Goal: Information Seeking & Learning: Learn about a topic

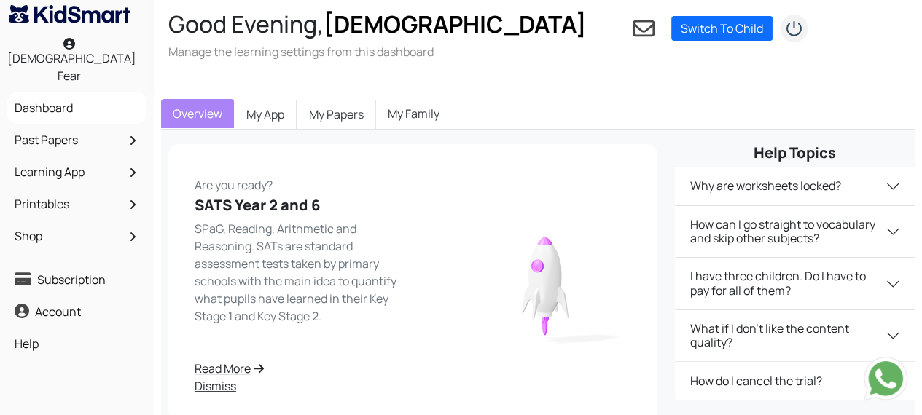
scroll to position [3, 0]
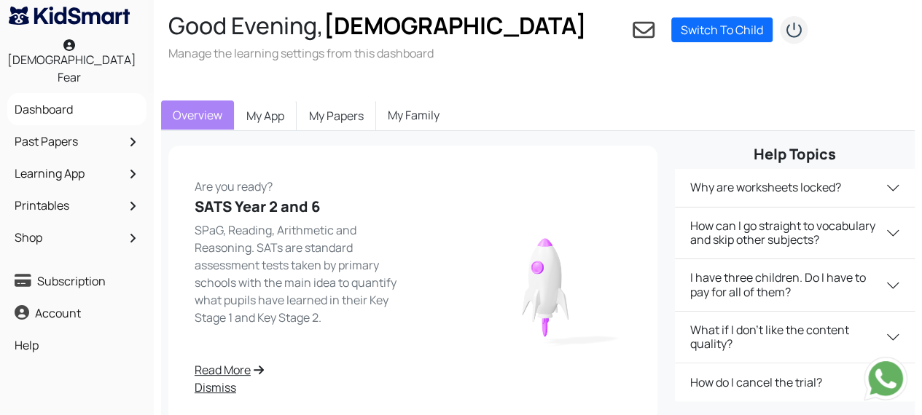
click at [80, 129] on link "Past Papers" at bounding box center [77, 141] width 132 height 25
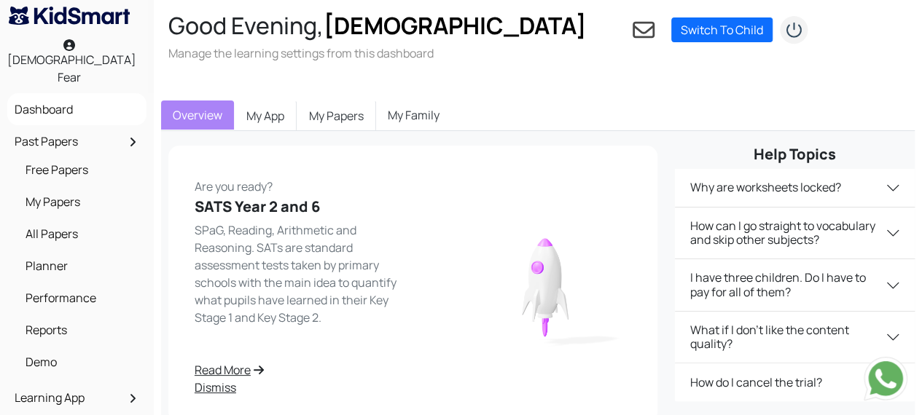
click at [68, 189] on link "My Papers" at bounding box center [80, 201] width 117 height 25
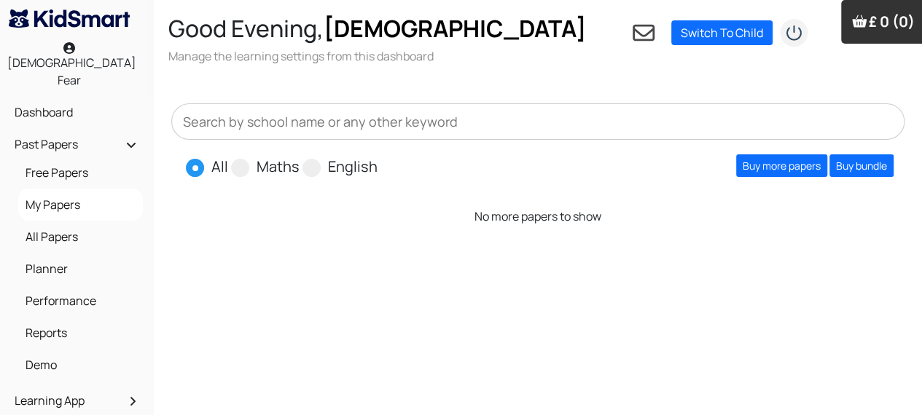
click at [195, 159] on span at bounding box center [195, 168] width 18 height 18
click at [228, 156] on input "All" at bounding box center [232, 160] width 9 height 9
click at [313, 159] on span at bounding box center [311, 168] width 18 height 18
click at [377, 156] on input "English" at bounding box center [381, 160] width 9 height 9
radio input "true"
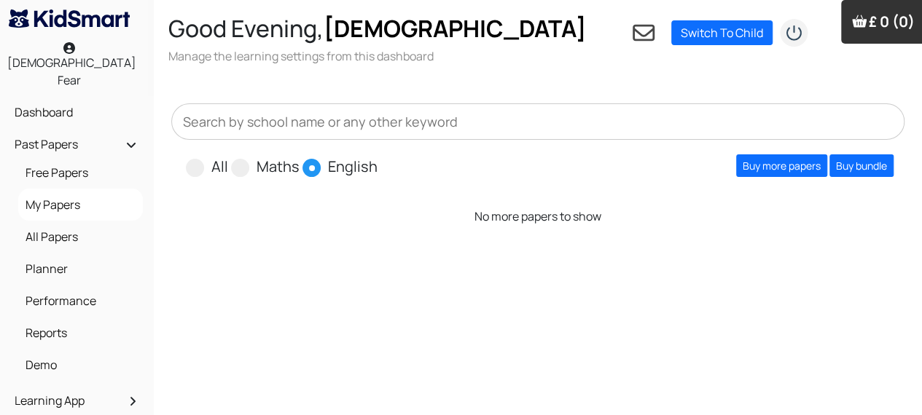
click at [73, 224] on link "All Papers" at bounding box center [80, 236] width 117 height 25
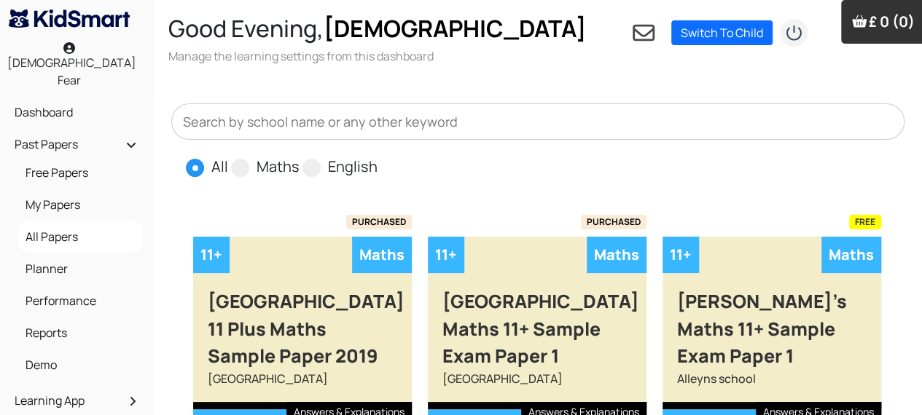
click at [308, 159] on span at bounding box center [311, 168] width 18 height 18
click at [377, 156] on input "English" at bounding box center [381, 160] width 9 height 9
radio input "true"
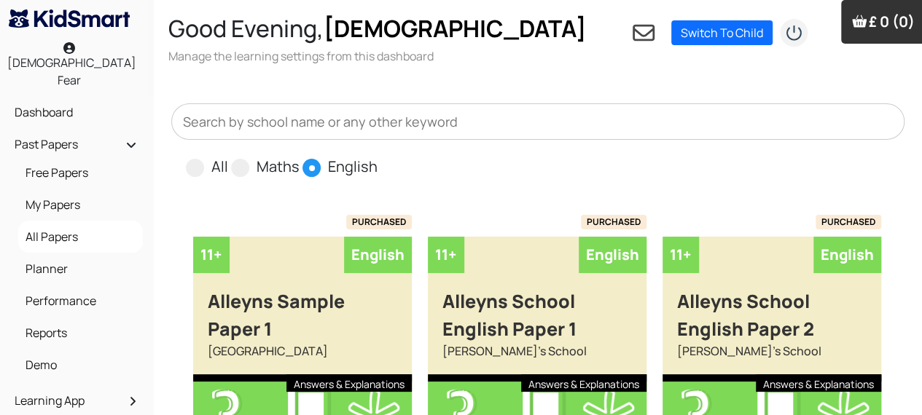
click at [339, 309] on div "Alleyns Sample Paper 1" at bounding box center [302, 307] width 219 height 69
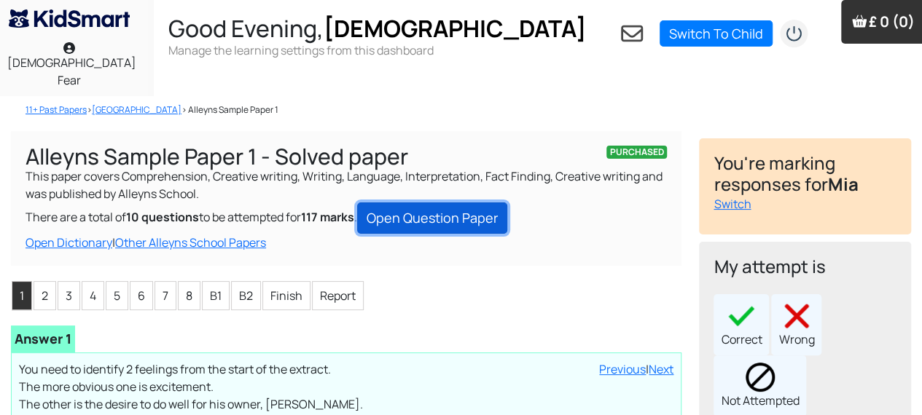
click at [461, 203] on link "Open Question Paper" at bounding box center [432, 218] width 150 height 31
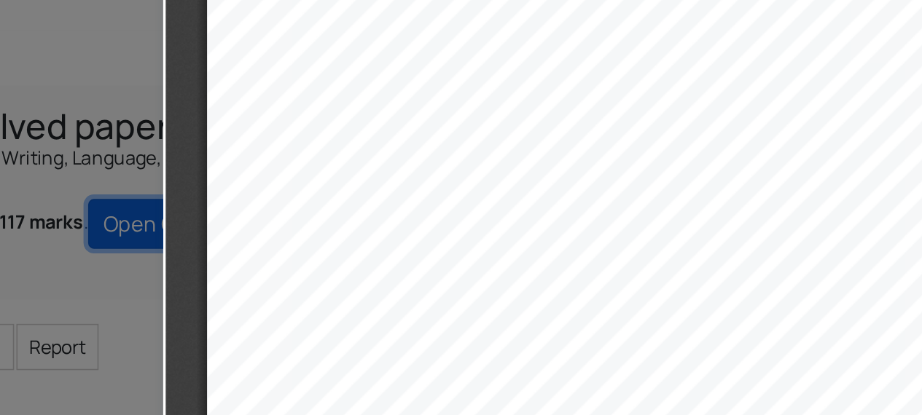
scroll to position [2050, 0]
click at [505, 196] on div "................................ ................................ .............…" at bounding box center [427, 295] width 470 height 664
click at [504, 191] on div "................................ ................................ .............…" at bounding box center [427, 295] width 470 height 664
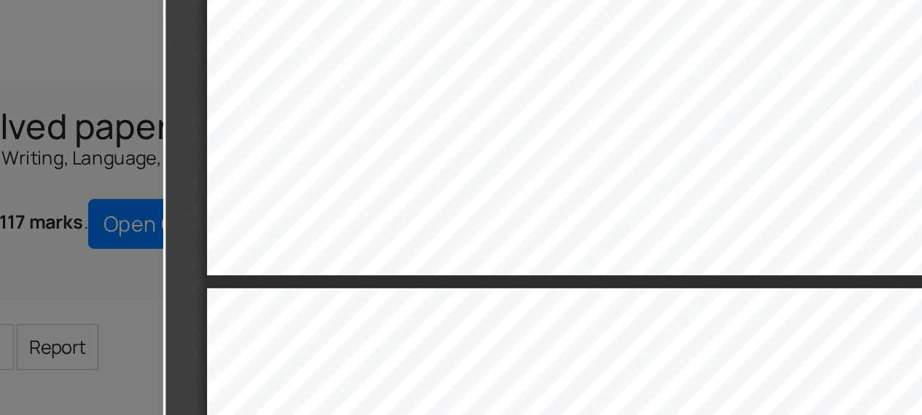
type input "11"
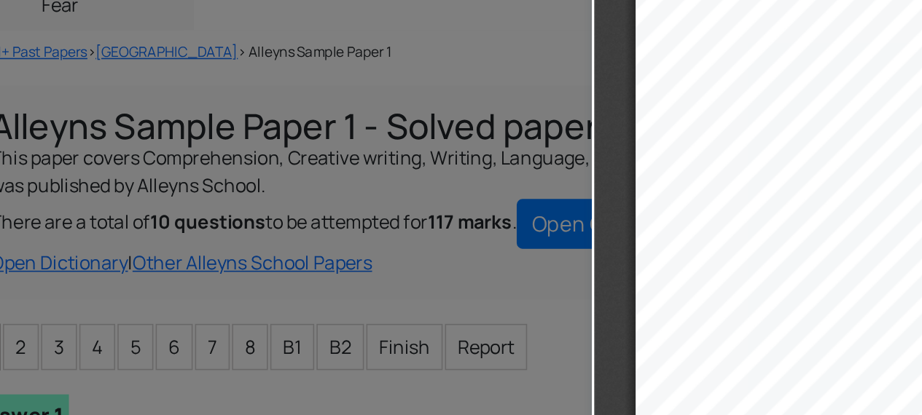
scroll to position [0, 0]
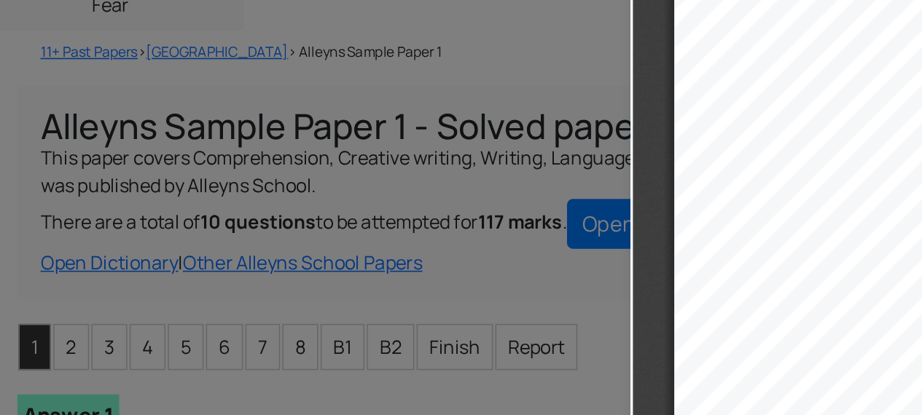
click at [367, 264] on div at bounding box center [198, 207] width 397 height 415
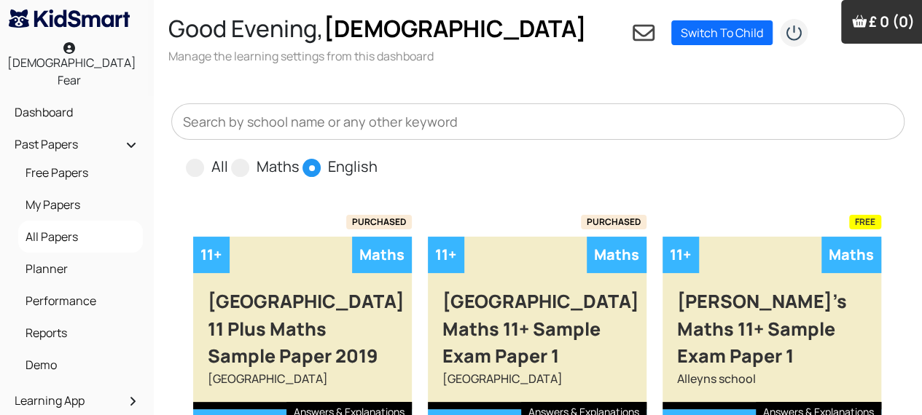
click at [552, 304] on div "Aldenham School Maths 11+ Sample Exam Paper 1" at bounding box center [537, 321] width 219 height 97
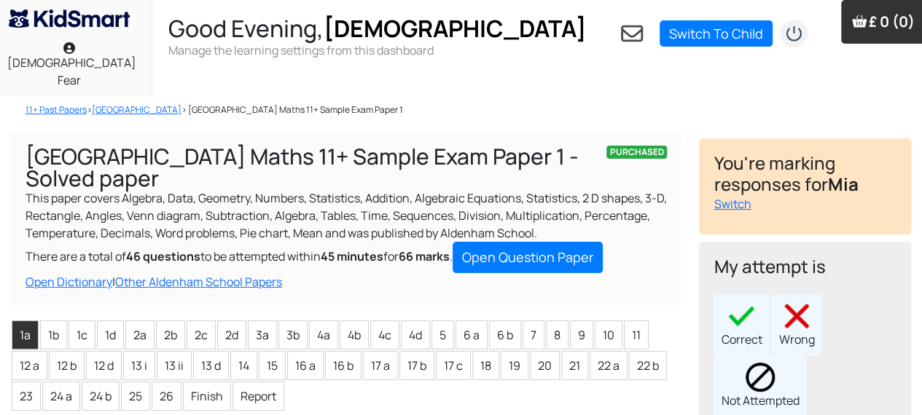
click at [546, 242] on link "Open Question Paper" at bounding box center [527, 257] width 150 height 31
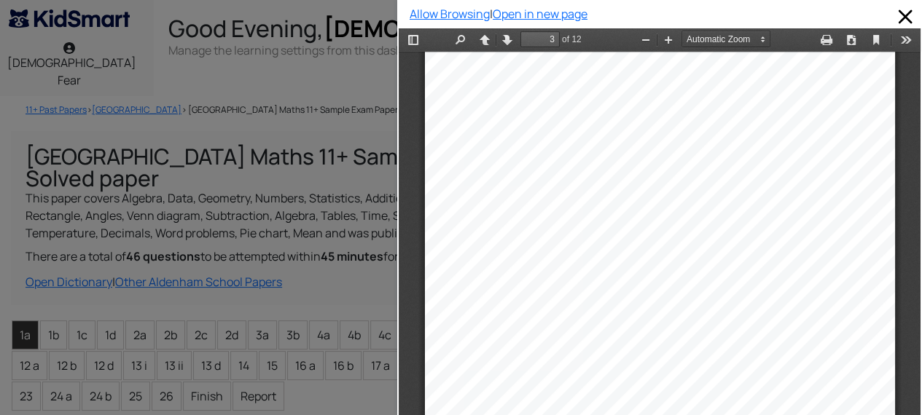
scroll to position [1427, 0]
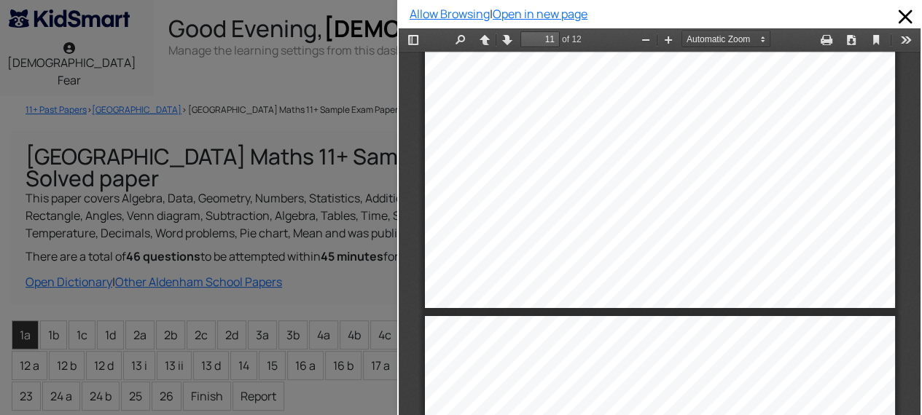
type input "12"
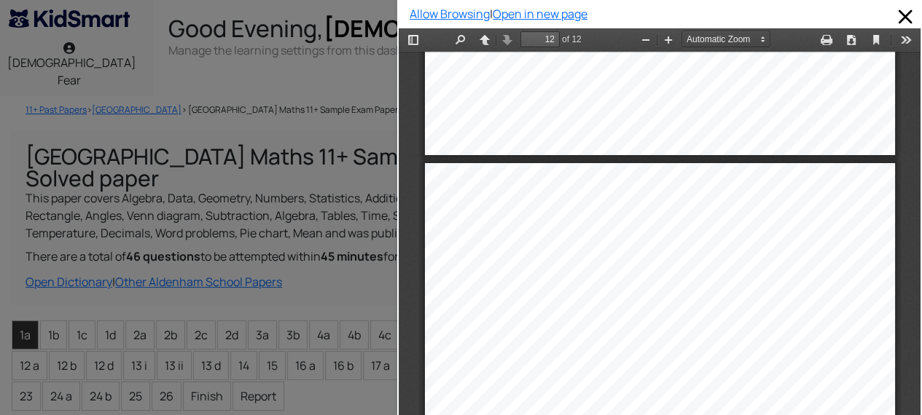
scroll to position [7251, 0]
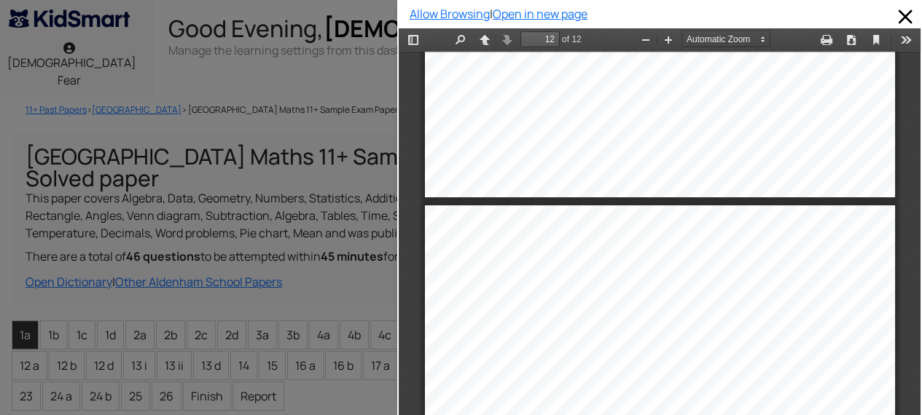
click at [350, 398] on div at bounding box center [198, 207] width 397 height 415
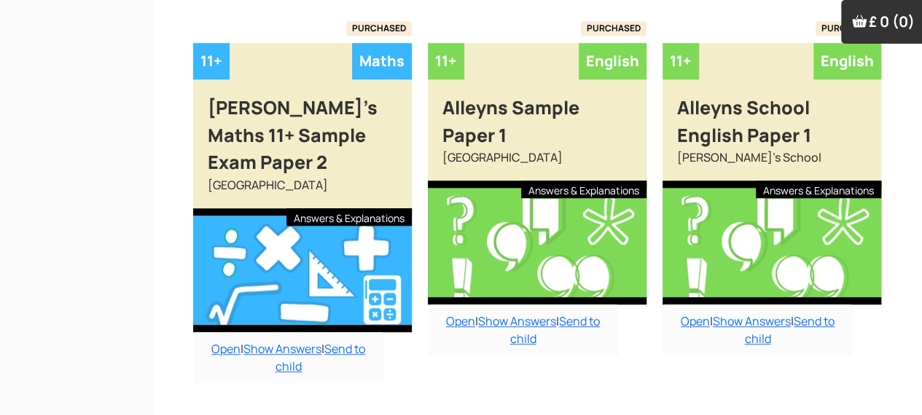
scroll to position [612, 0]
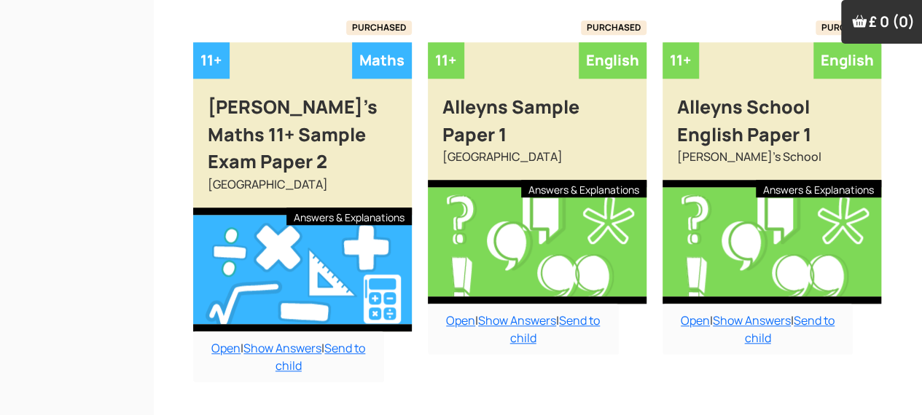
click at [568, 252] on div at bounding box center [537, 242] width 219 height 124
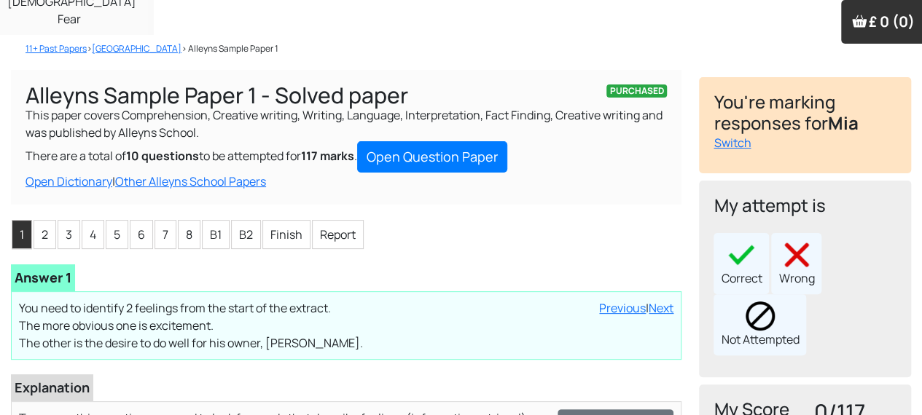
scroll to position [60, 0]
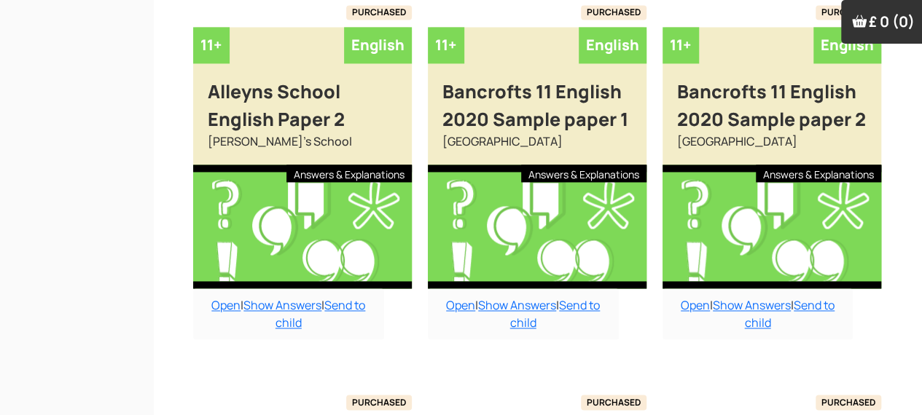
scroll to position [1053, 0]
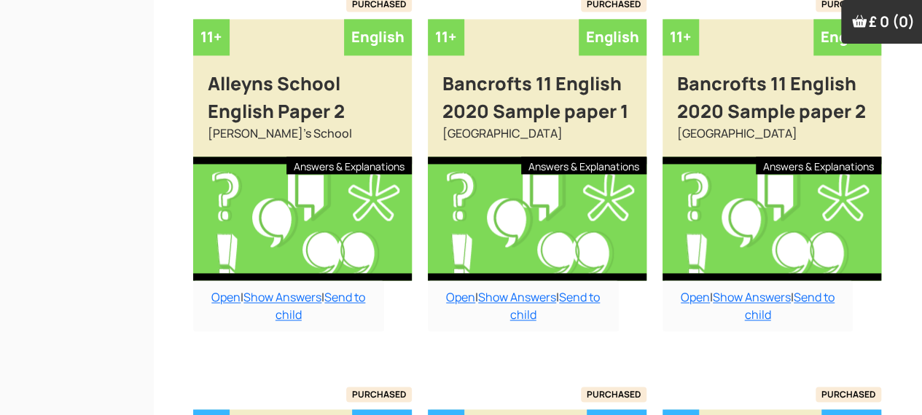
click at [373, 219] on div at bounding box center [302, 219] width 219 height 124
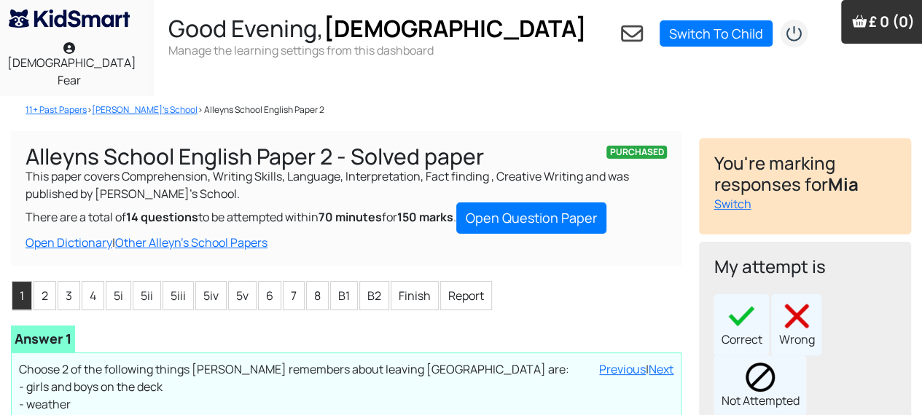
click at [596, 203] on link "Open Question Paper" at bounding box center [531, 218] width 150 height 31
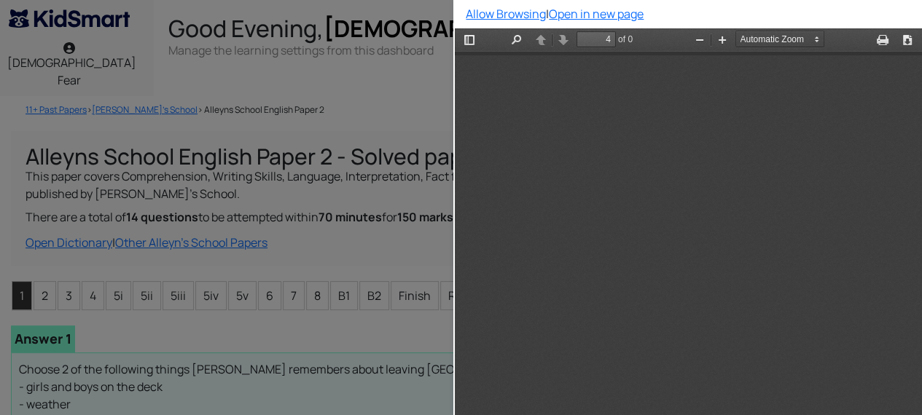
scroll to position [2256, 0]
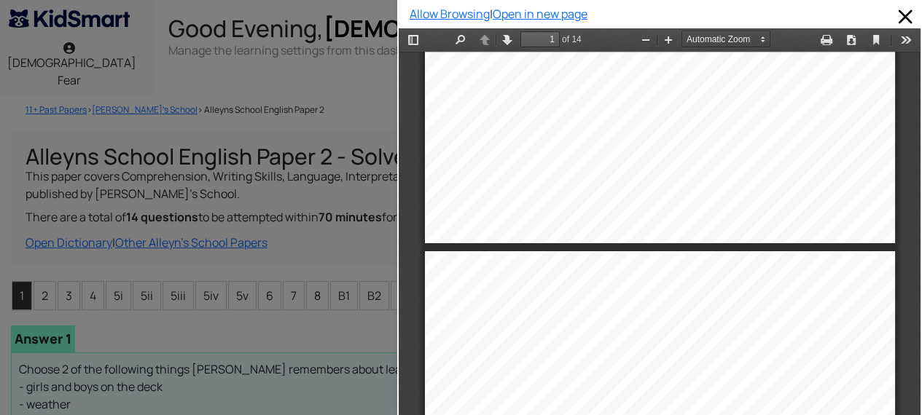
type input "2"
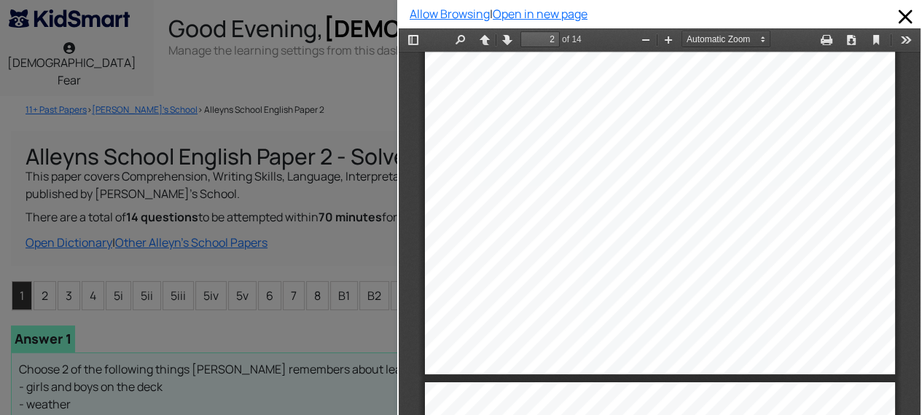
scroll to position [1030, 0]
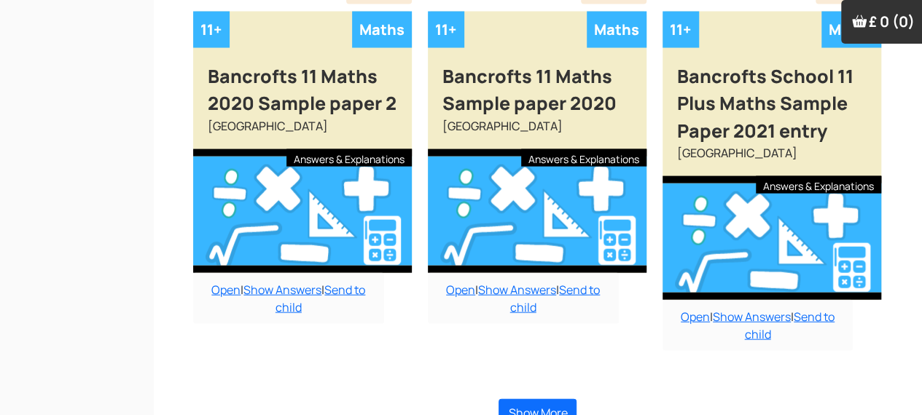
scroll to position [1457, 0]
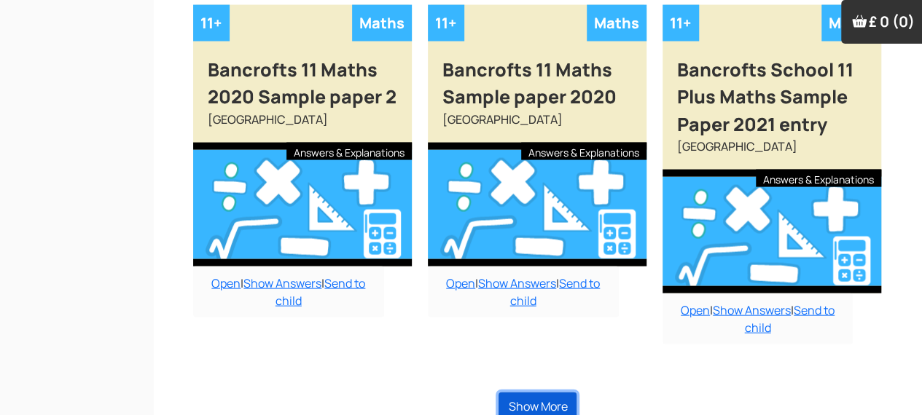
click at [548, 393] on button "Show More" at bounding box center [537, 407] width 78 height 28
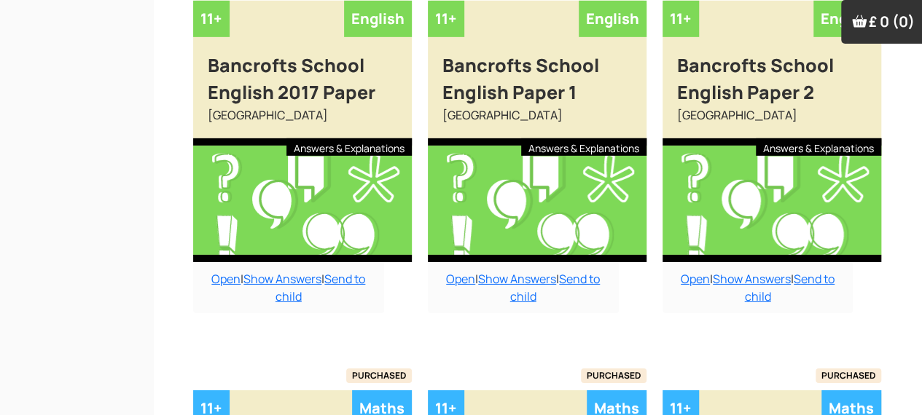
scroll to position [2275, 0]
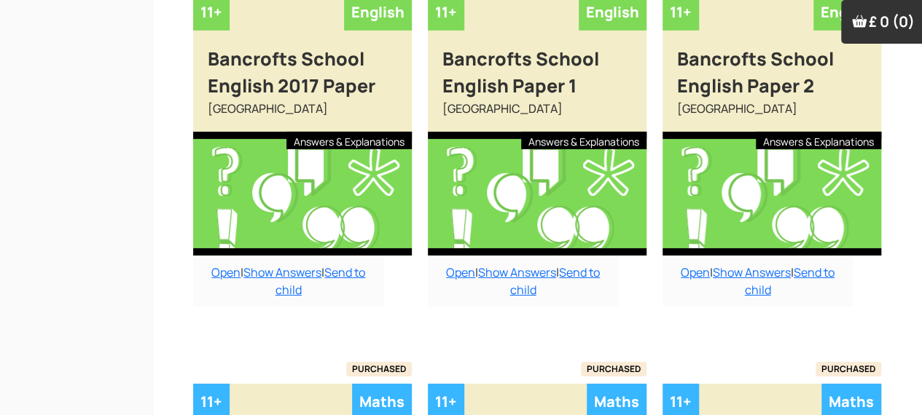
click at [739, 202] on div at bounding box center [771, 194] width 219 height 124
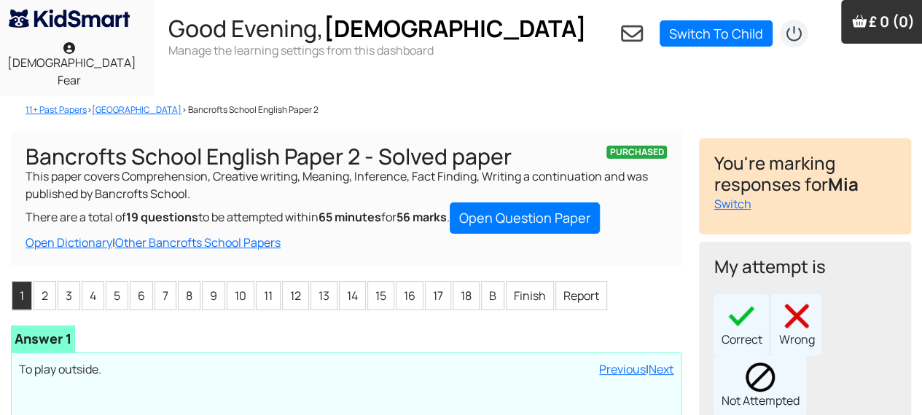
click at [542, 203] on link "Open Question Paper" at bounding box center [525, 218] width 150 height 31
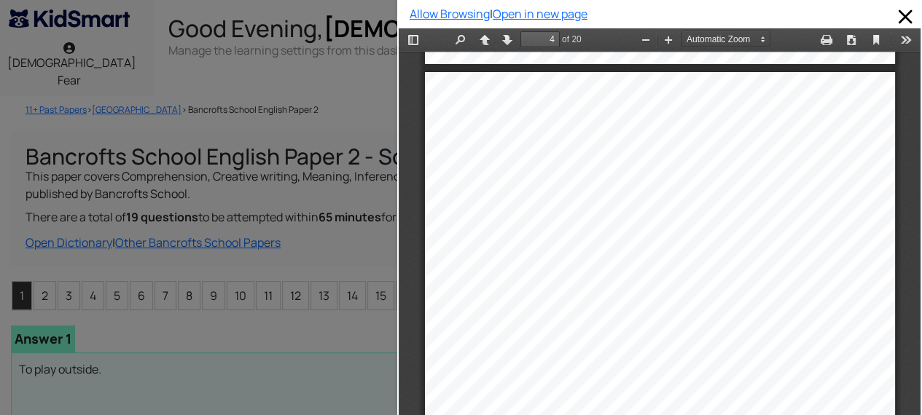
scroll to position [2002, 0]
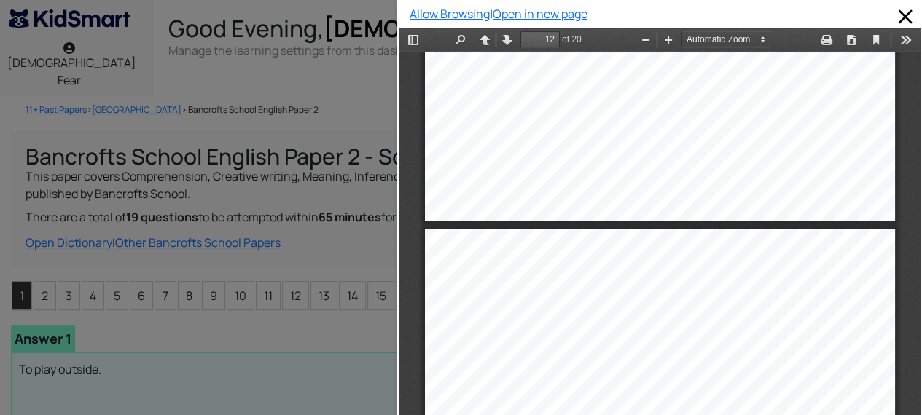
type input "13"
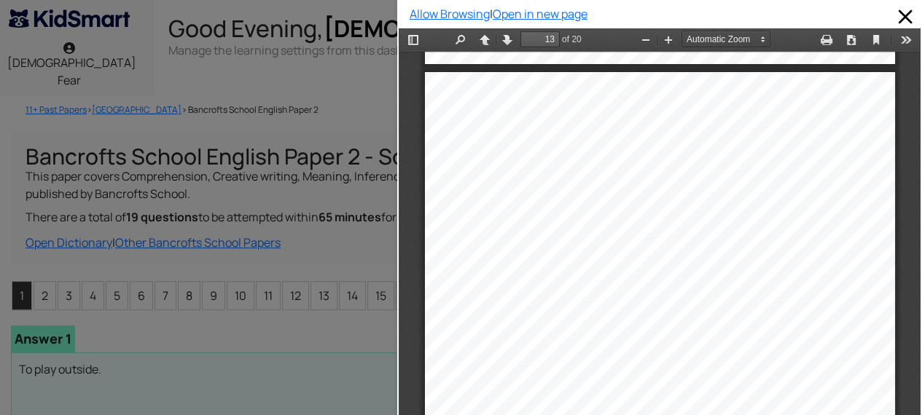
scroll to position [8145, 0]
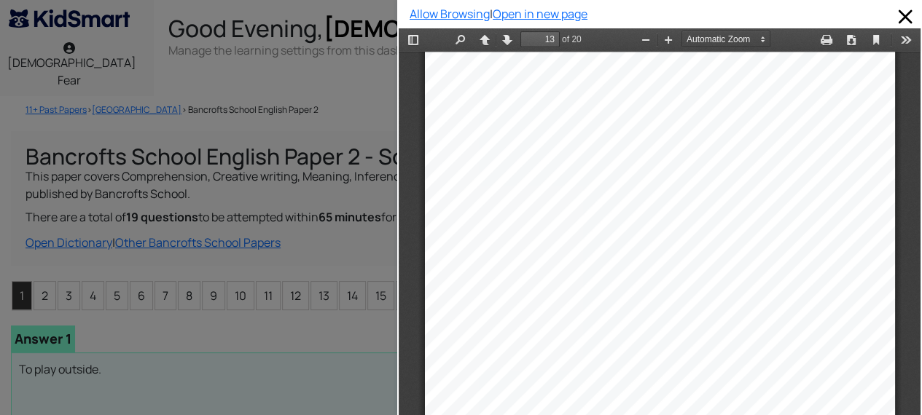
click at [879, 314] on div "6 10. What sort of child does Manu seem to be? . . . . . . . . . . . . . . . . …" at bounding box center [660, 306] width 470 height 664
click at [354, 331] on div at bounding box center [198, 207] width 397 height 415
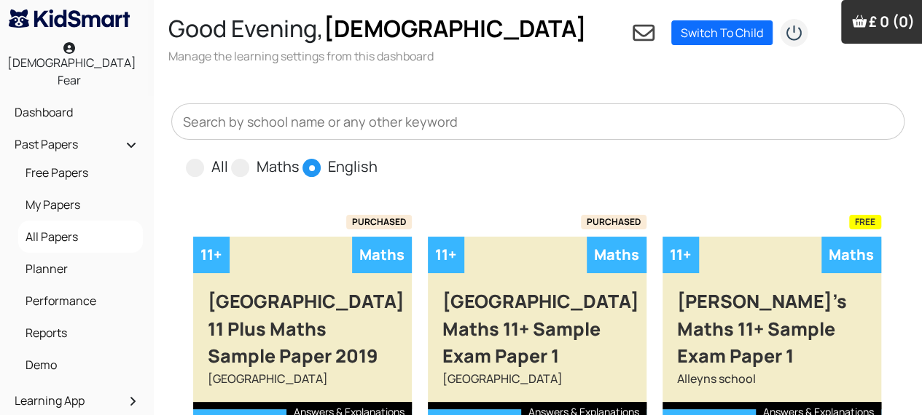
click at [373, 109] on input "text" at bounding box center [537, 121] width 733 height 36
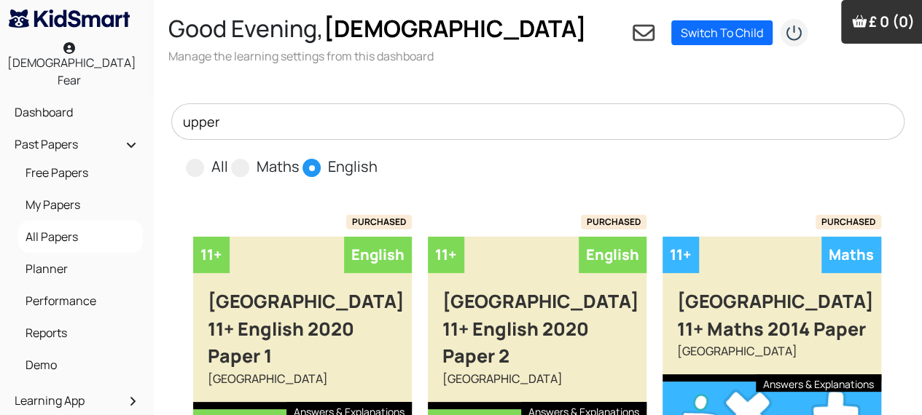
type input "upper"
click at [369, 328] on div "[GEOGRAPHIC_DATA] 11+ English 2020 Paper 1" at bounding box center [302, 321] width 219 height 97
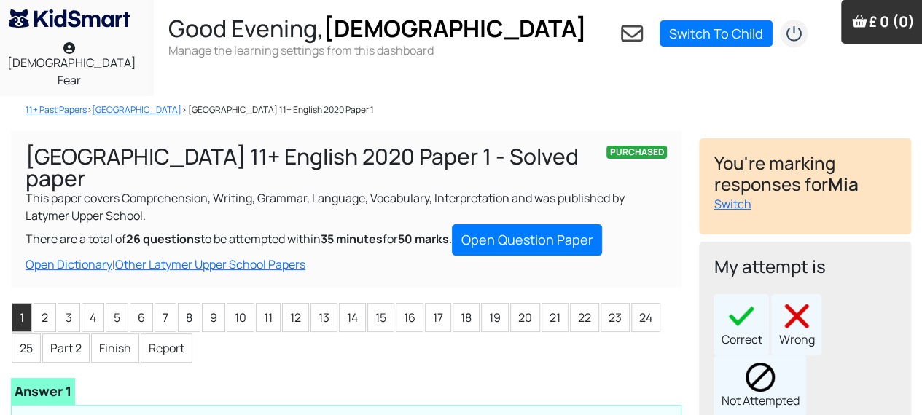
click at [525, 227] on link "Open Question Paper" at bounding box center [527, 239] width 150 height 31
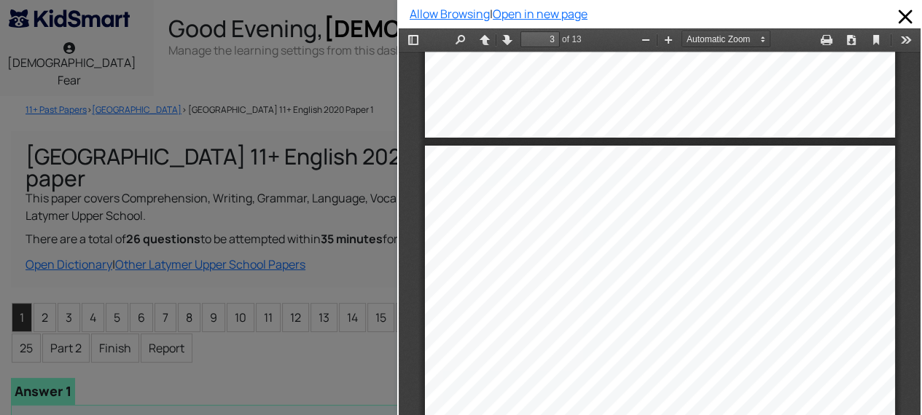
scroll to position [1454, 0]
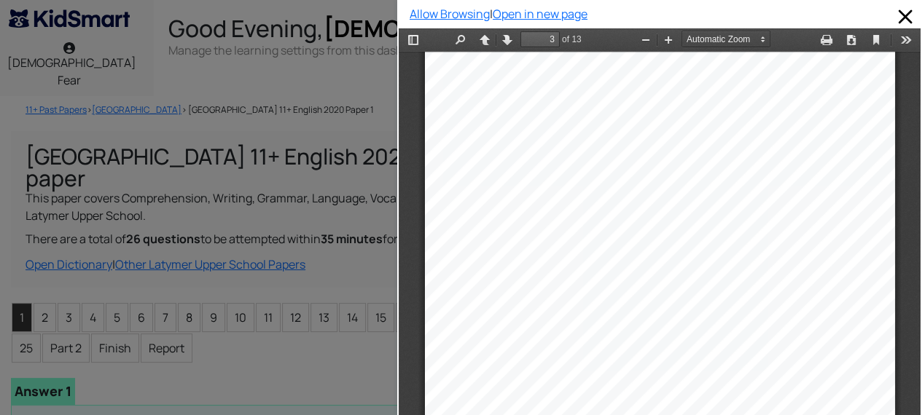
click at [859, 335] on div "the sands and shoals become islands, with the false promise of a haven. 26 In t…" at bounding box center [660, 282] width 470 height 664
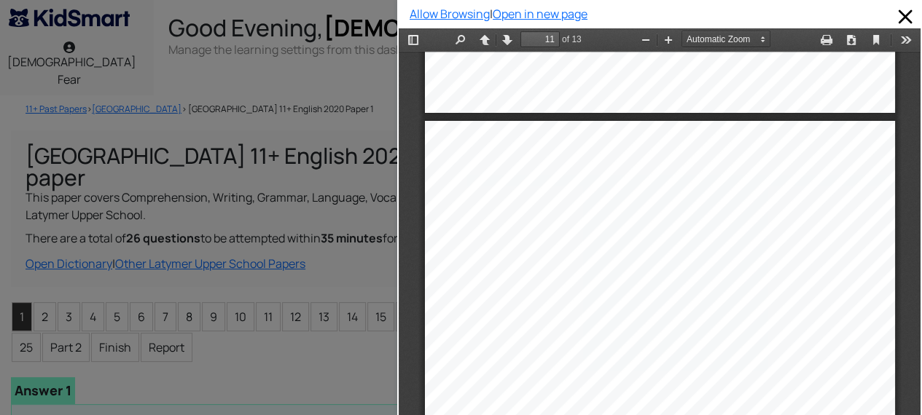
scroll to position [0, 0]
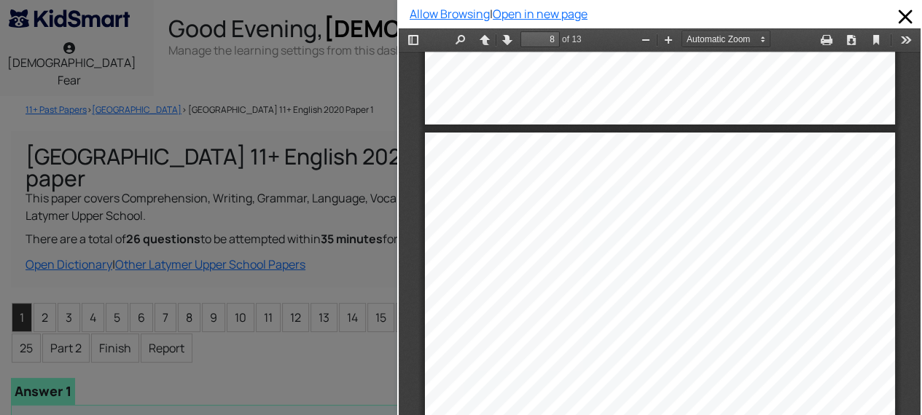
type input "7"
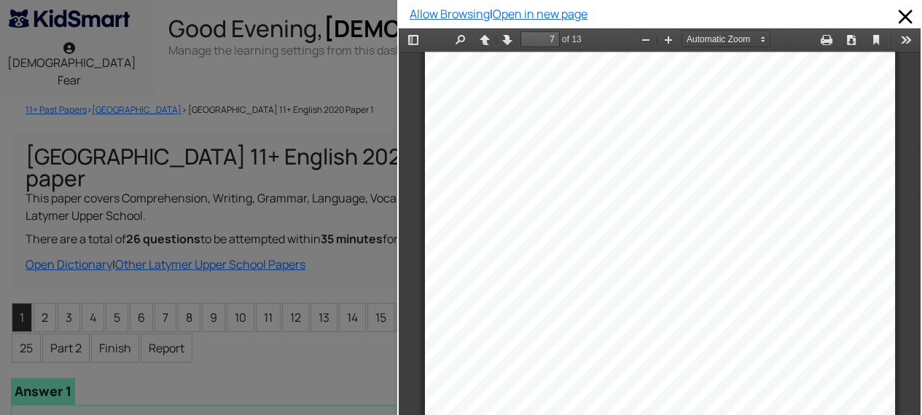
scroll to position [4191, 0]
click at [341, 323] on div at bounding box center [198, 207] width 397 height 415
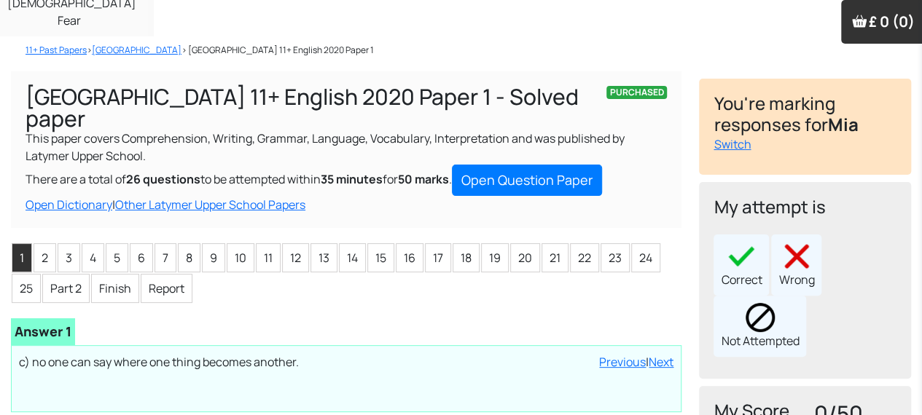
scroll to position [59, 0]
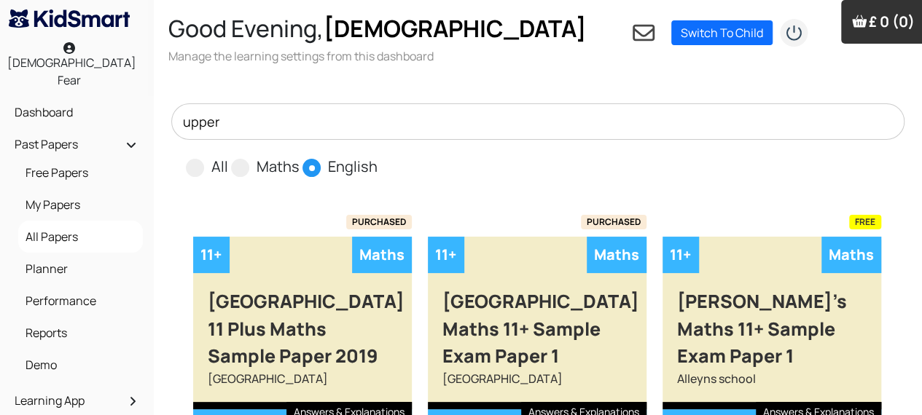
click at [343, 109] on input "upper" at bounding box center [537, 121] width 733 height 36
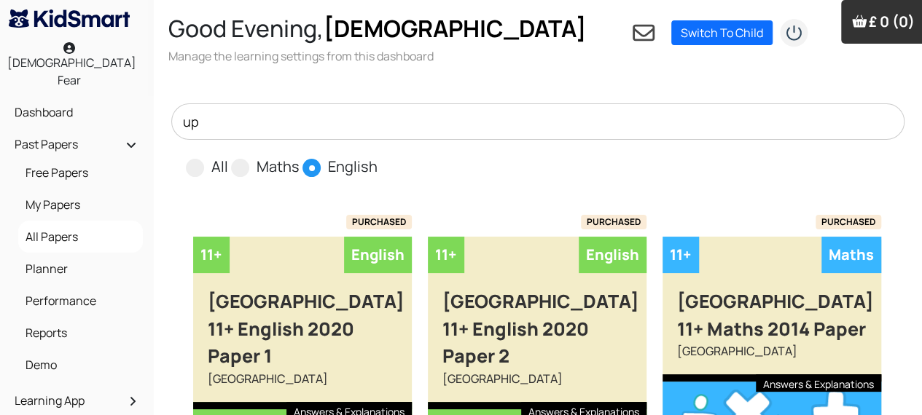
type input "u"
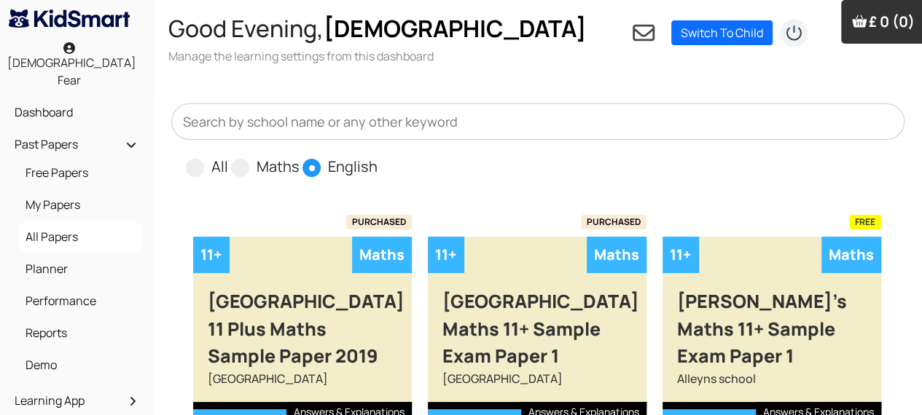
type input "l"
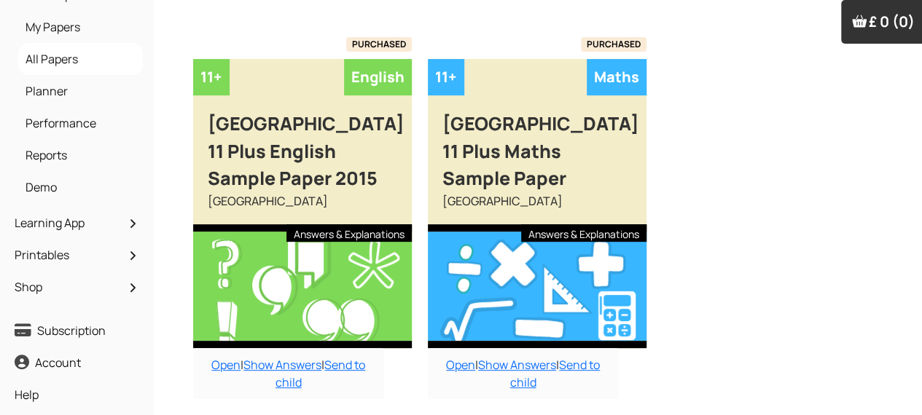
scroll to position [185, 0]
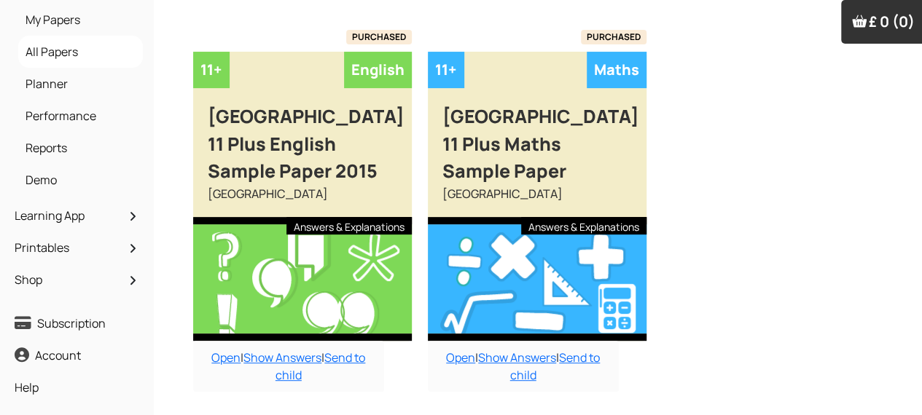
type input "[GEOGRAPHIC_DATA]"
click at [591, 245] on div at bounding box center [537, 279] width 219 height 124
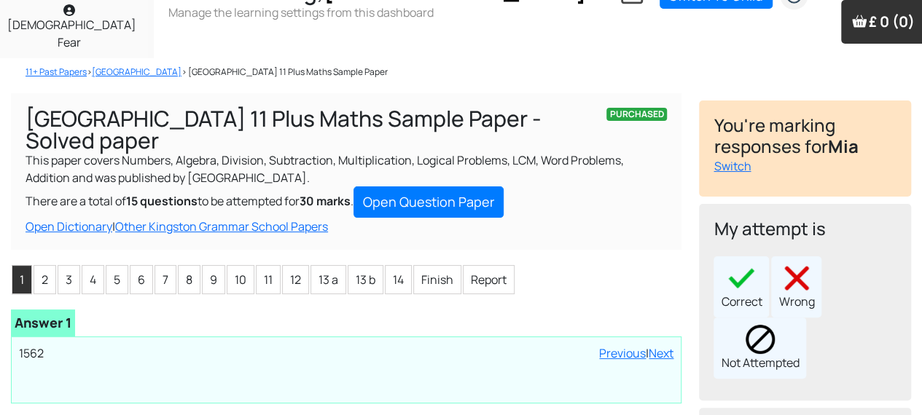
scroll to position [36, 0]
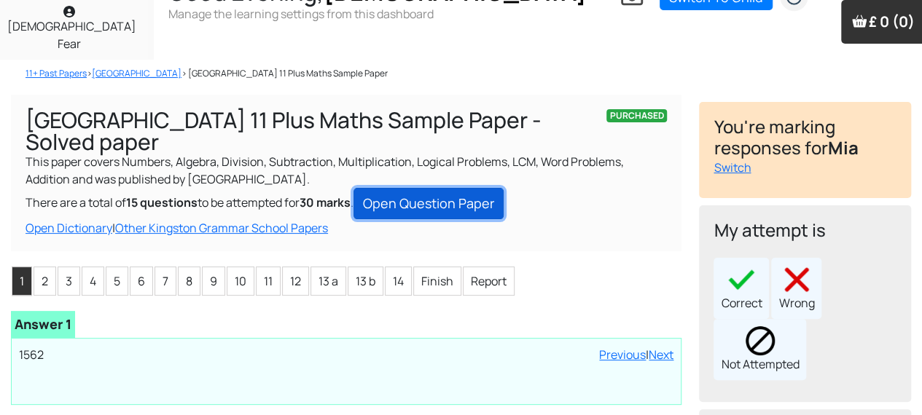
click at [487, 188] on link "Open Question Paper" at bounding box center [428, 203] width 150 height 31
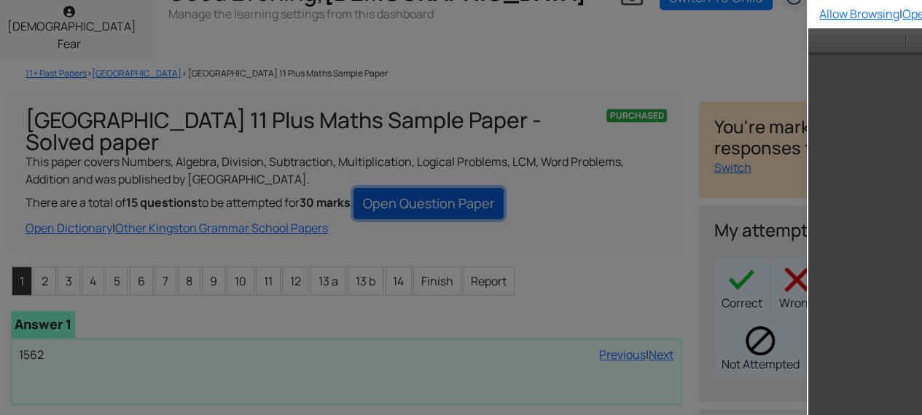
scroll to position [0, 0]
type input "1"
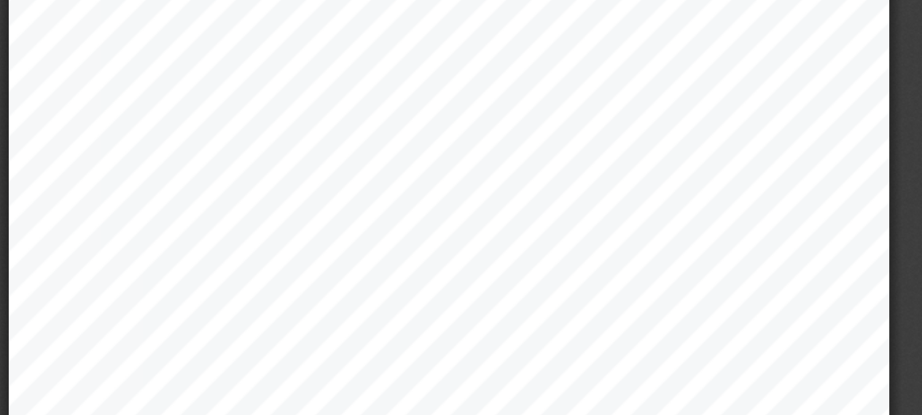
scroll to position [289, 0]
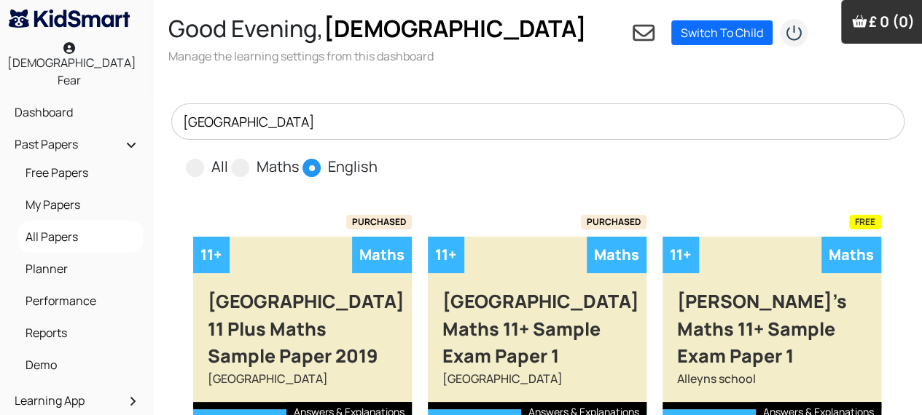
click at [356, 113] on input "[GEOGRAPHIC_DATA]" at bounding box center [537, 121] width 733 height 36
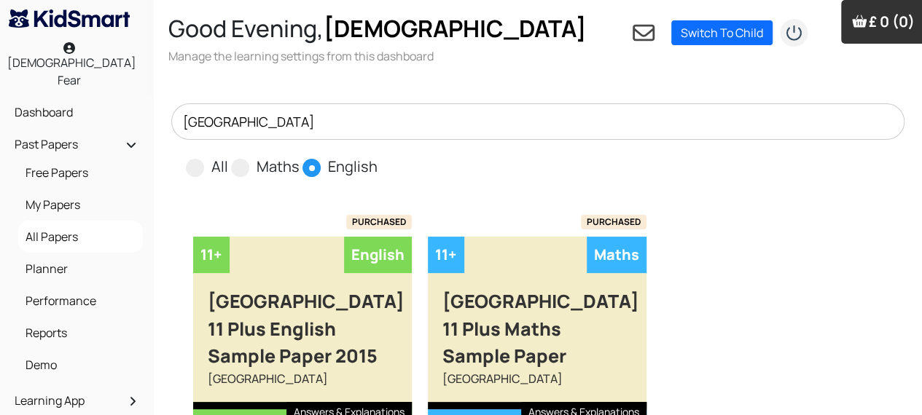
type input "[GEOGRAPHIC_DATA]"
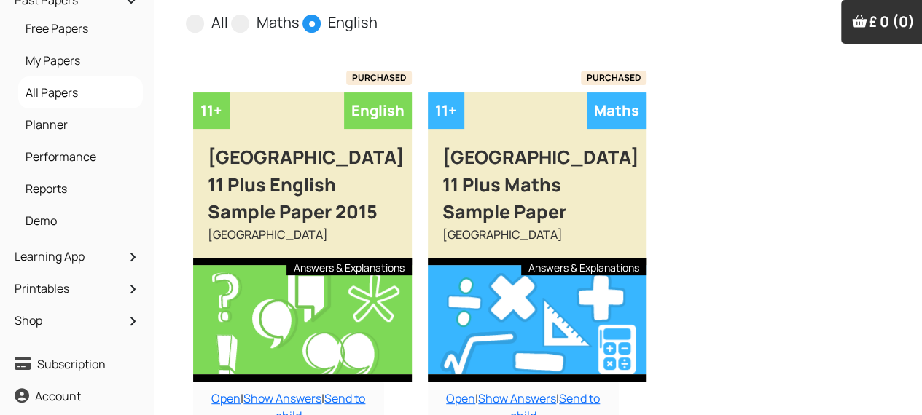
scroll to position [147, 0]
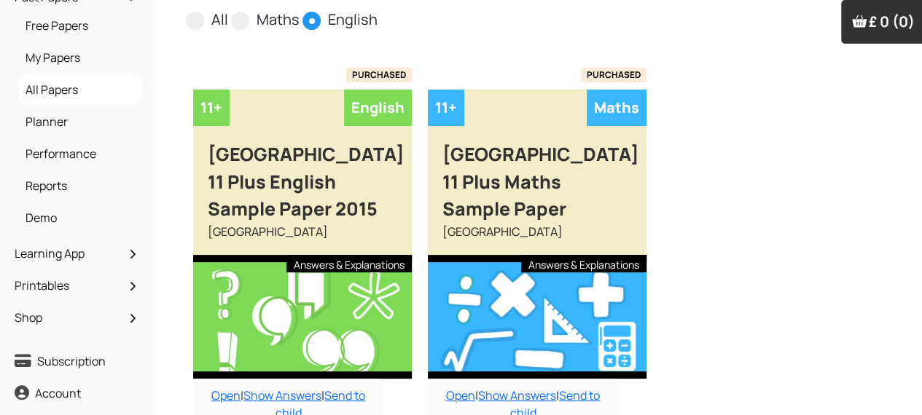
click at [372, 223] on div "[GEOGRAPHIC_DATA] 11 Plus English Sample Paper 2015" at bounding box center [302, 174] width 219 height 97
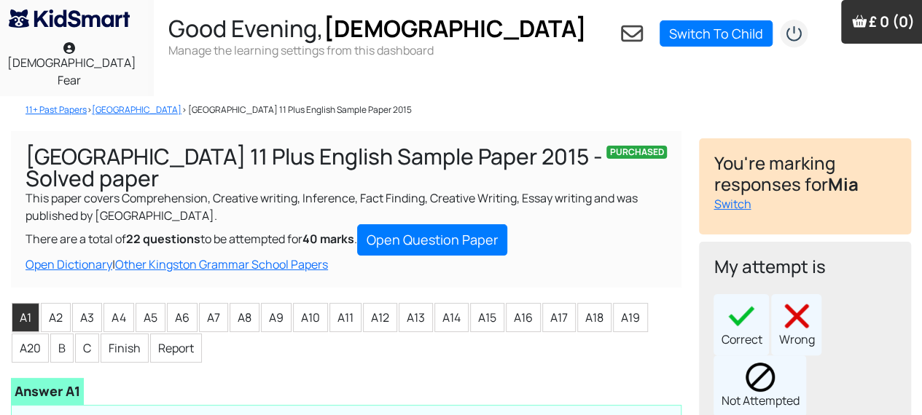
click at [482, 232] on link "Open Question Paper" at bounding box center [432, 239] width 150 height 31
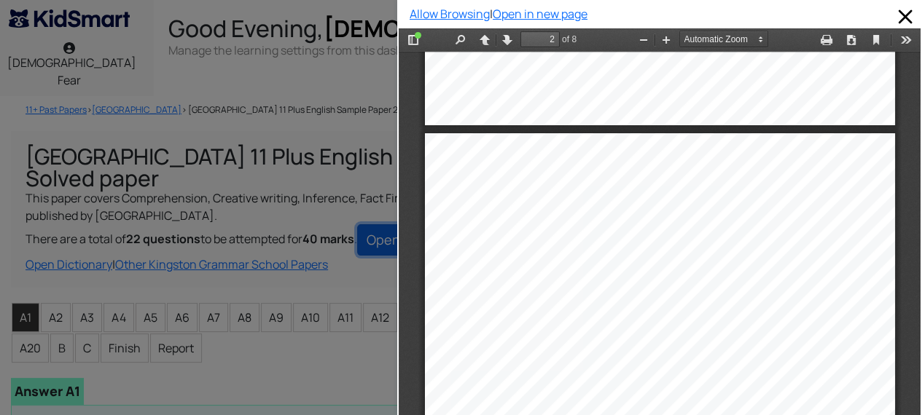
scroll to position [615, 0]
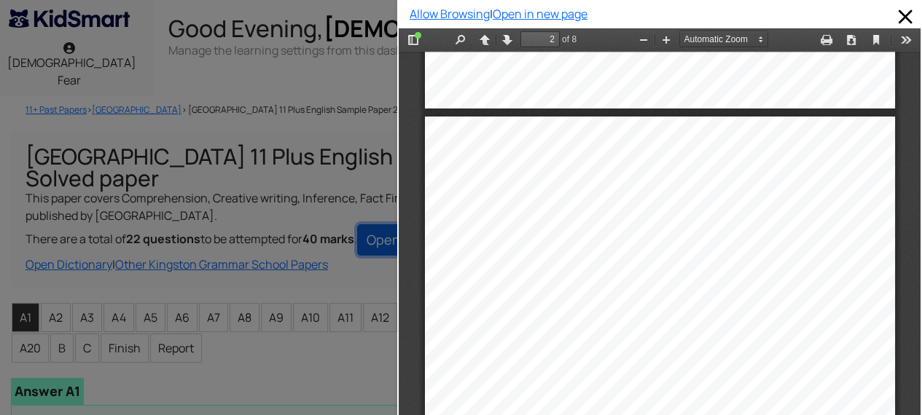
type input "1"
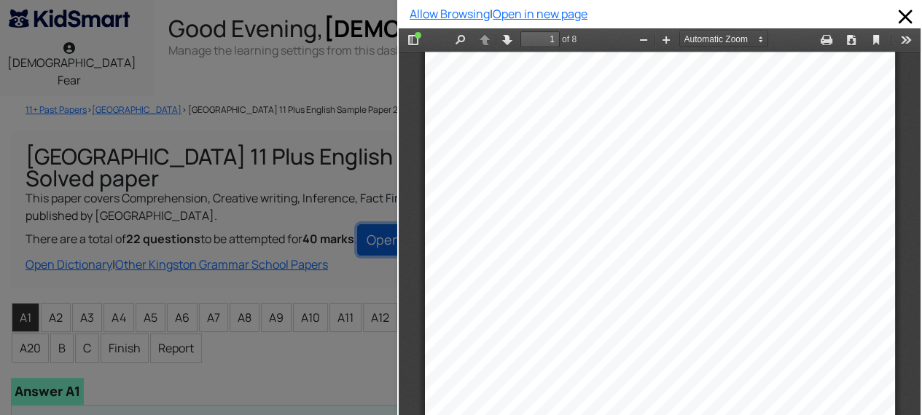
scroll to position [0, 0]
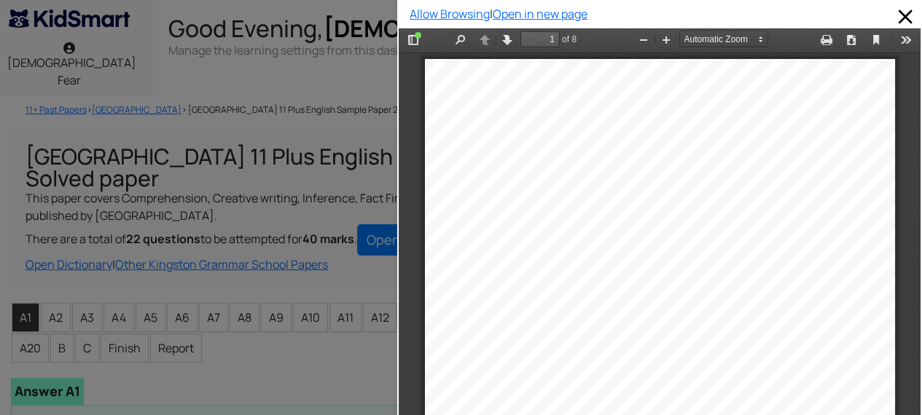
click at [369, 390] on div at bounding box center [198, 207] width 397 height 415
